Goal: Browse casually

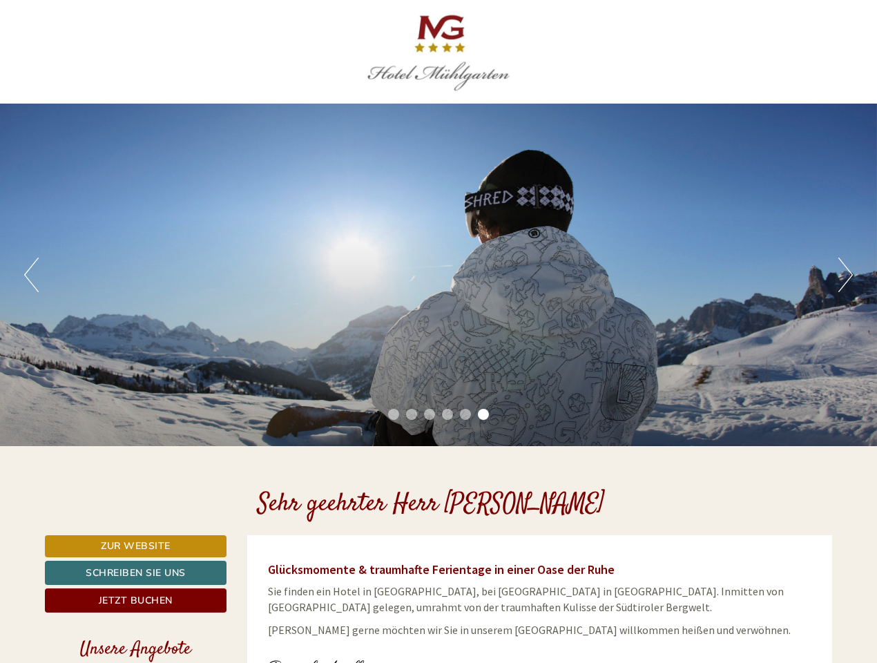
click at [439, 332] on div "Previous Next 1 2 3 4 5 6" at bounding box center [438, 275] width 877 height 343
click at [31, 275] on button "Previous" at bounding box center [31, 275] width 15 height 35
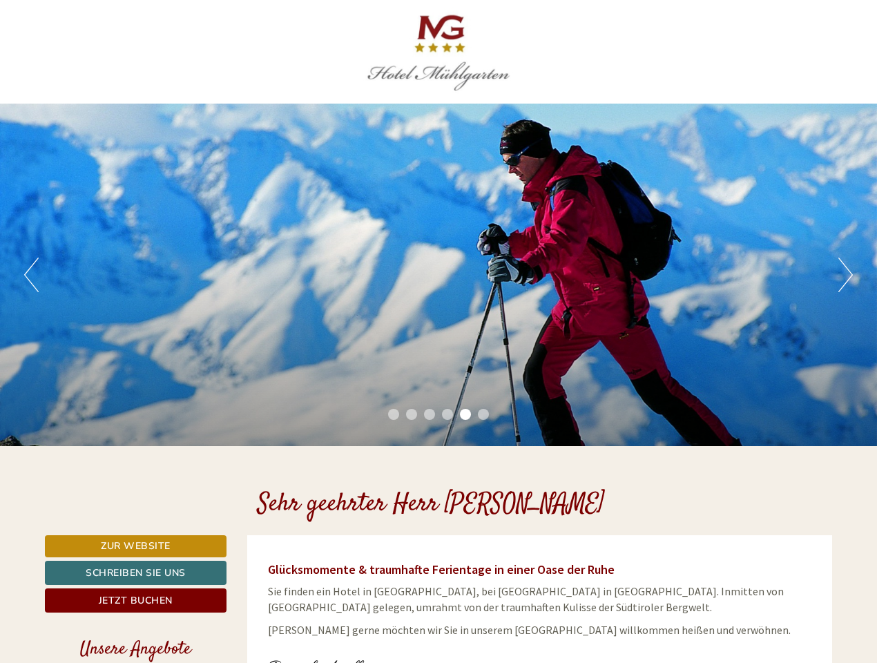
click at [439, 275] on div "Previous Next 1 2 3 4 5 6" at bounding box center [438, 275] width 877 height 343
click at [846, 275] on button "Next" at bounding box center [846, 275] width 15 height 35
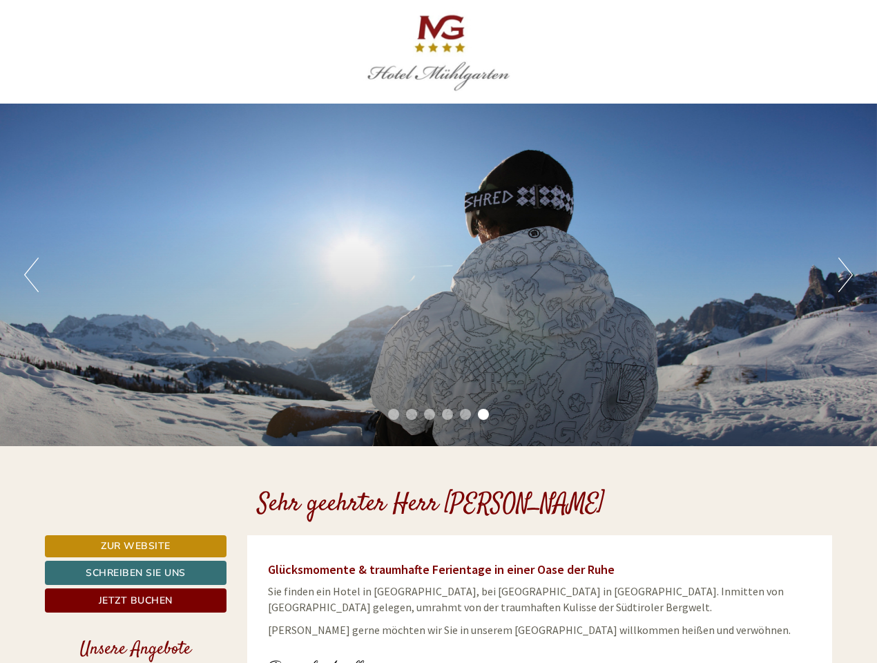
click at [394, 415] on li "1" at bounding box center [393, 414] width 11 height 11
click at [412, 415] on li "2" at bounding box center [411, 414] width 11 height 11
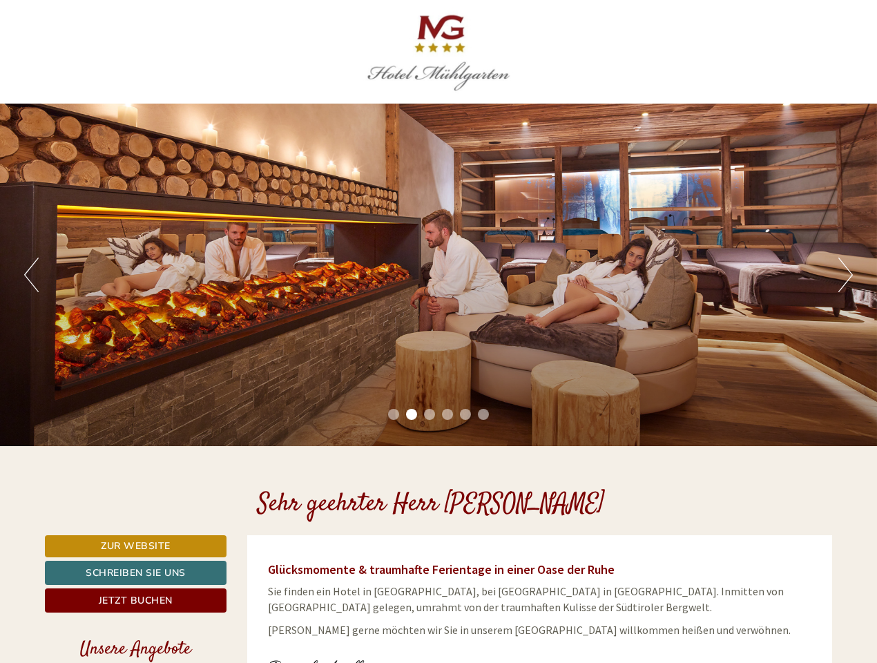
click at [430, 415] on li "3" at bounding box center [429, 414] width 11 height 11
click at [448, 415] on li "4" at bounding box center [447, 414] width 11 height 11
click at [466, 415] on li "5" at bounding box center [465, 414] width 11 height 11
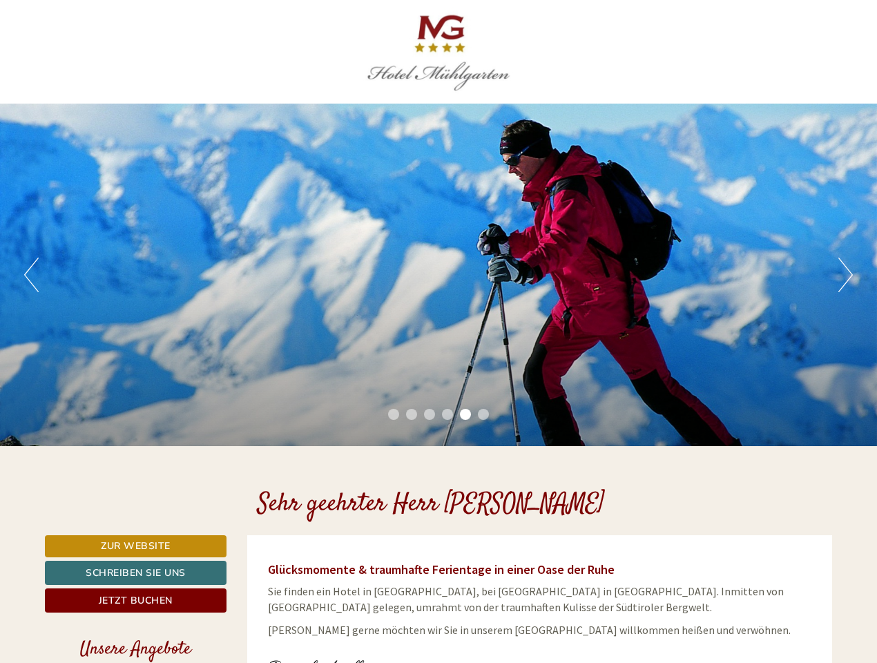
click at [484, 415] on li "6" at bounding box center [483, 414] width 11 height 11
